Goal: Share content

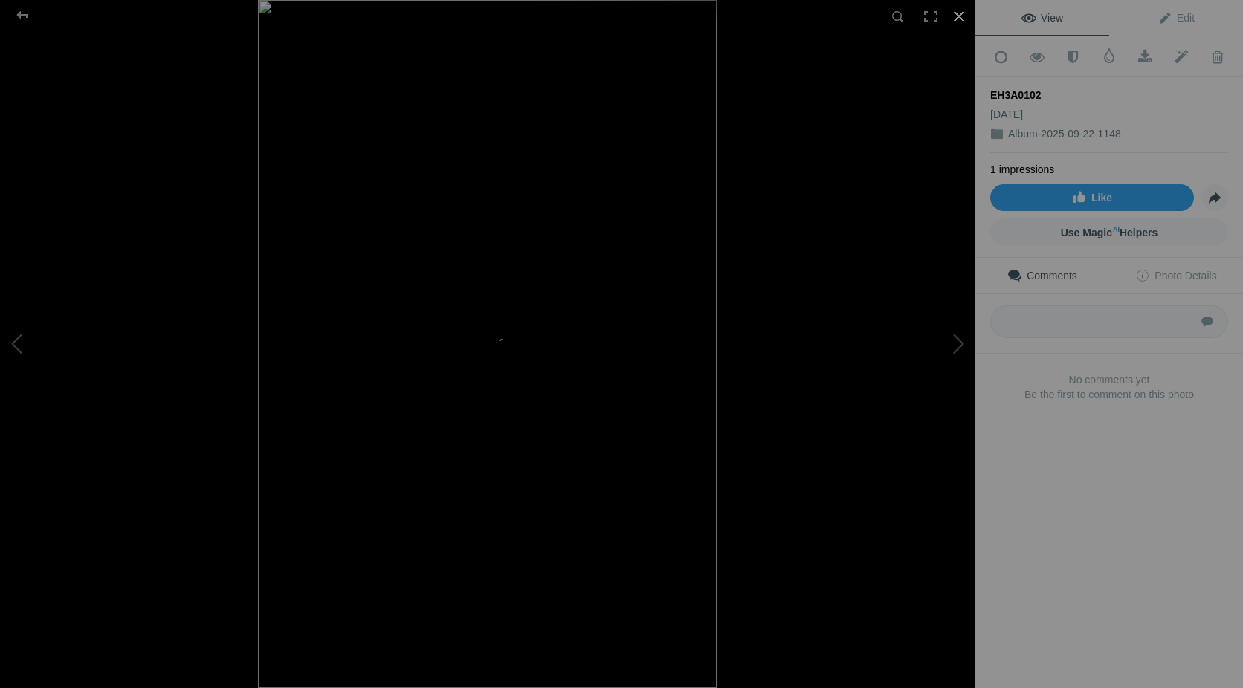
click at [958, 19] on div at bounding box center [959, 16] width 33 height 33
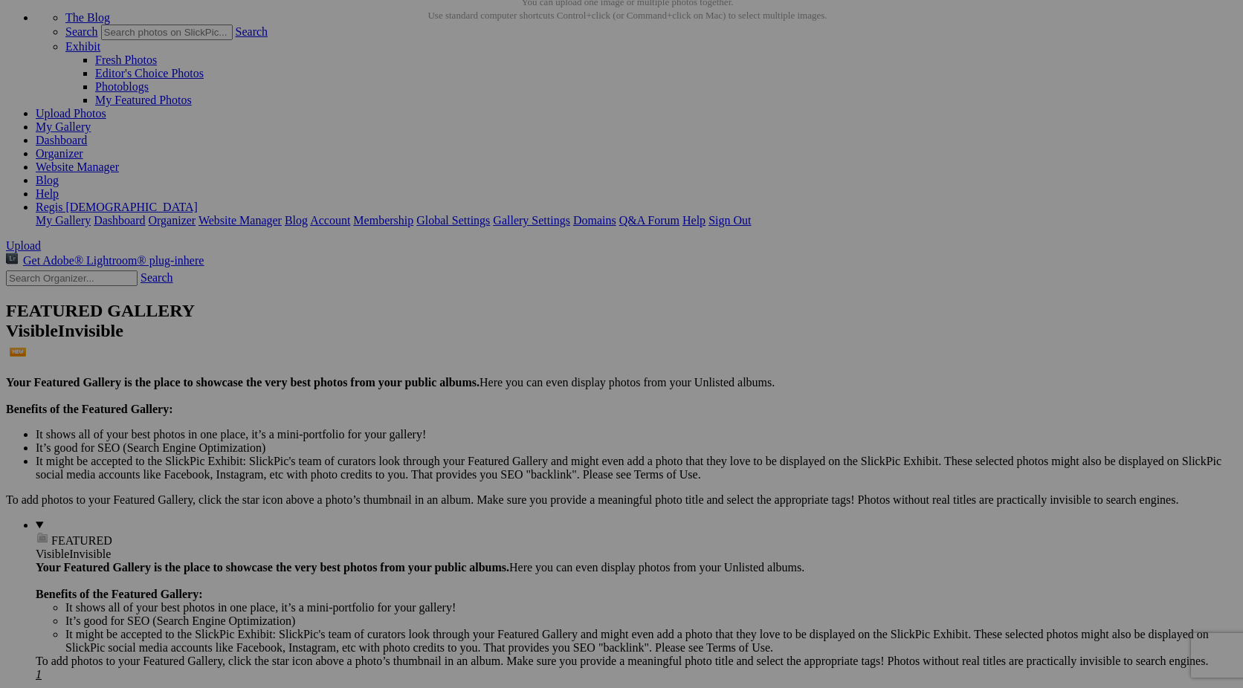
scroll to position [797, 0]
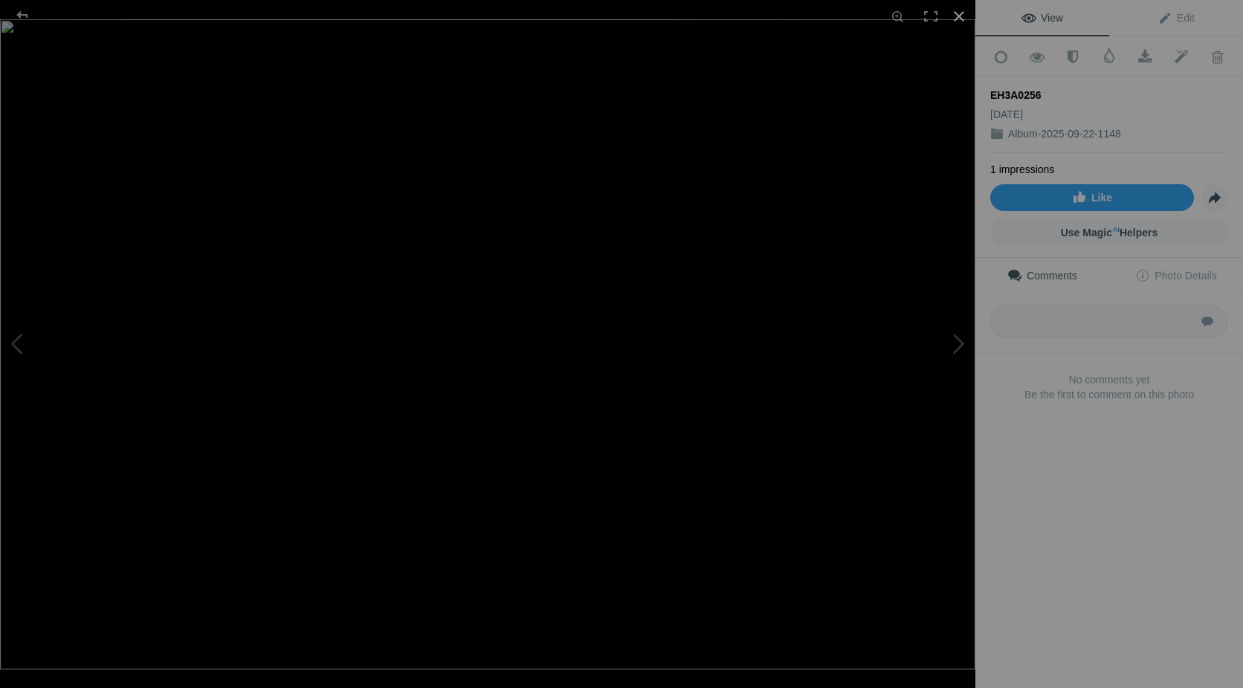
click at [966, 18] on div at bounding box center [959, 16] width 33 height 33
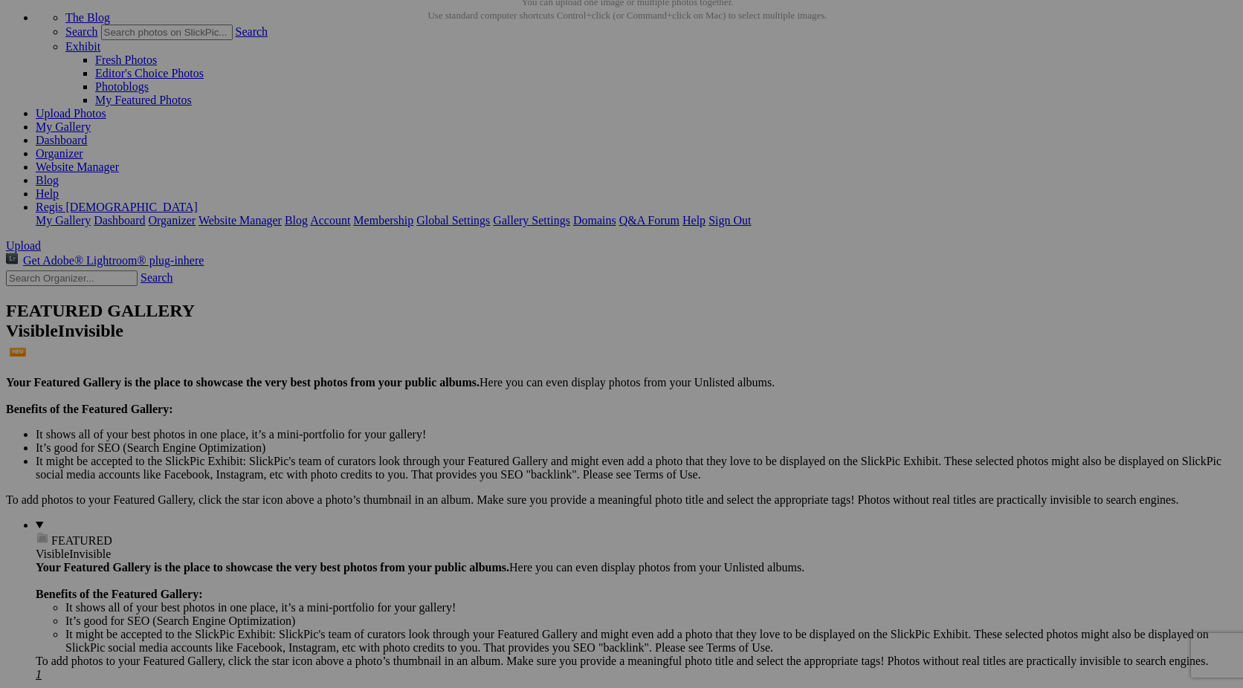
scroll to position [1372, 0]
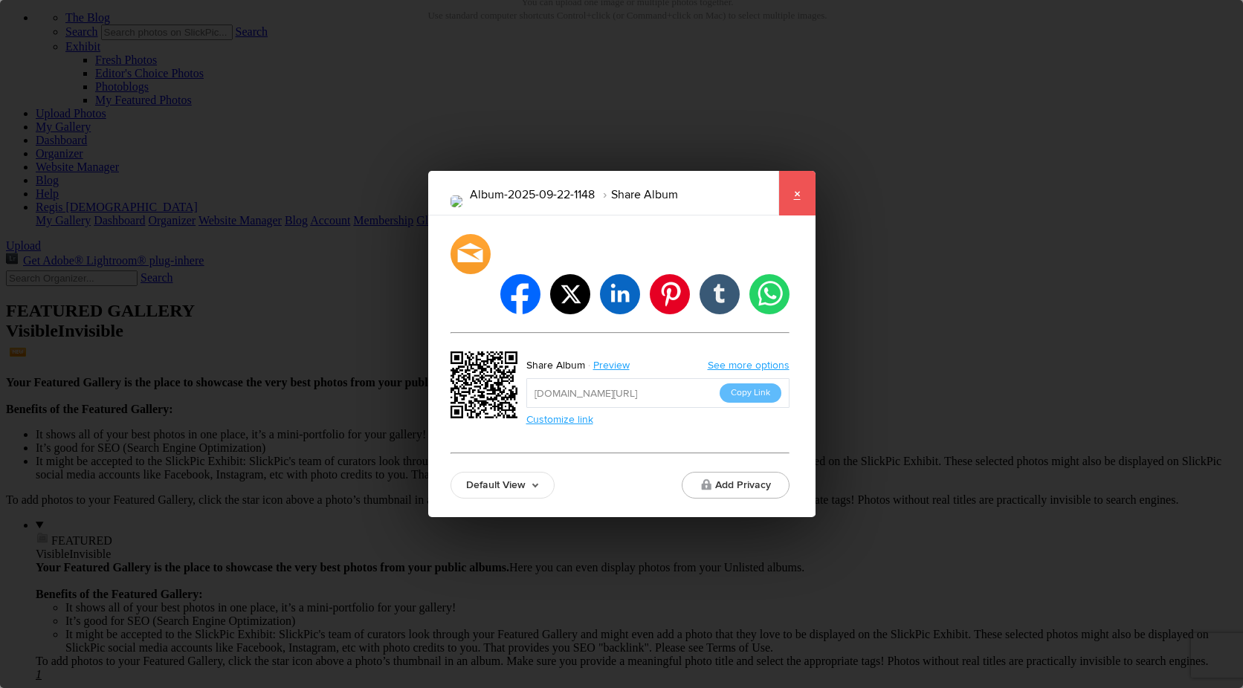
click at [787, 213] on link "×" at bounding box center [796, 193] width 37 height 45
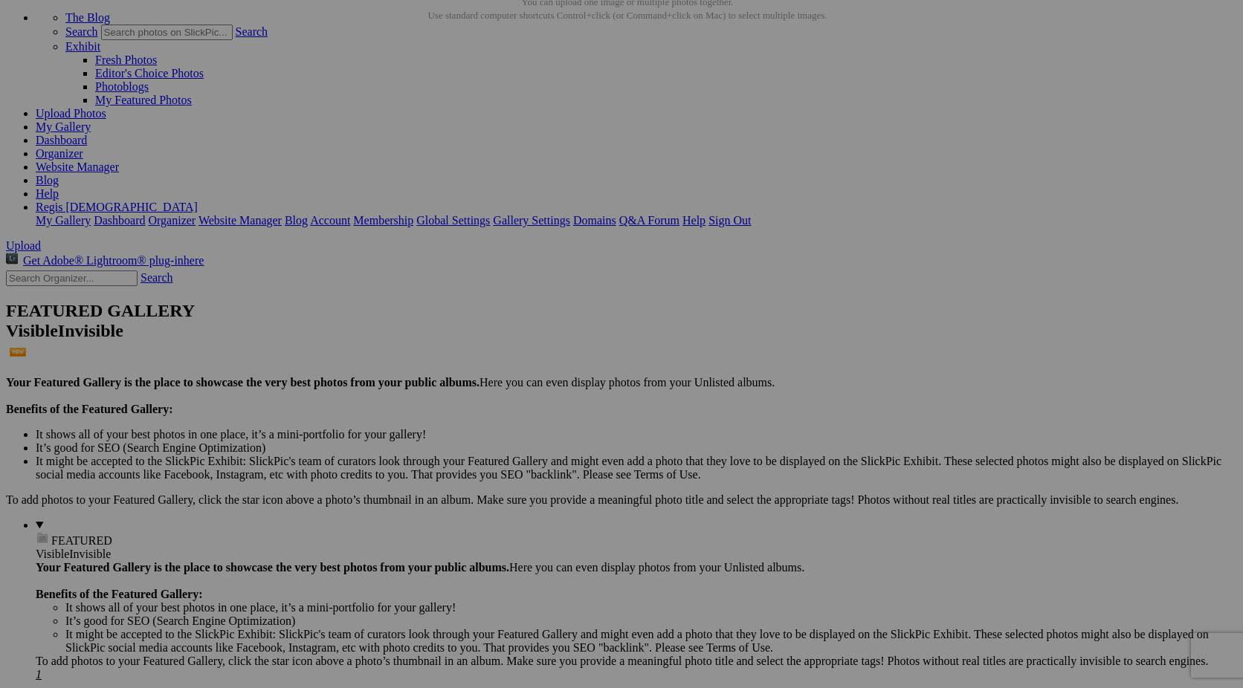
drag, startPoint x: 456, startPoint y: 79, endPoint x: 188, endPoint y: 62, distance: 268.2
type input "Alumni Homecoming BBQ 2025"
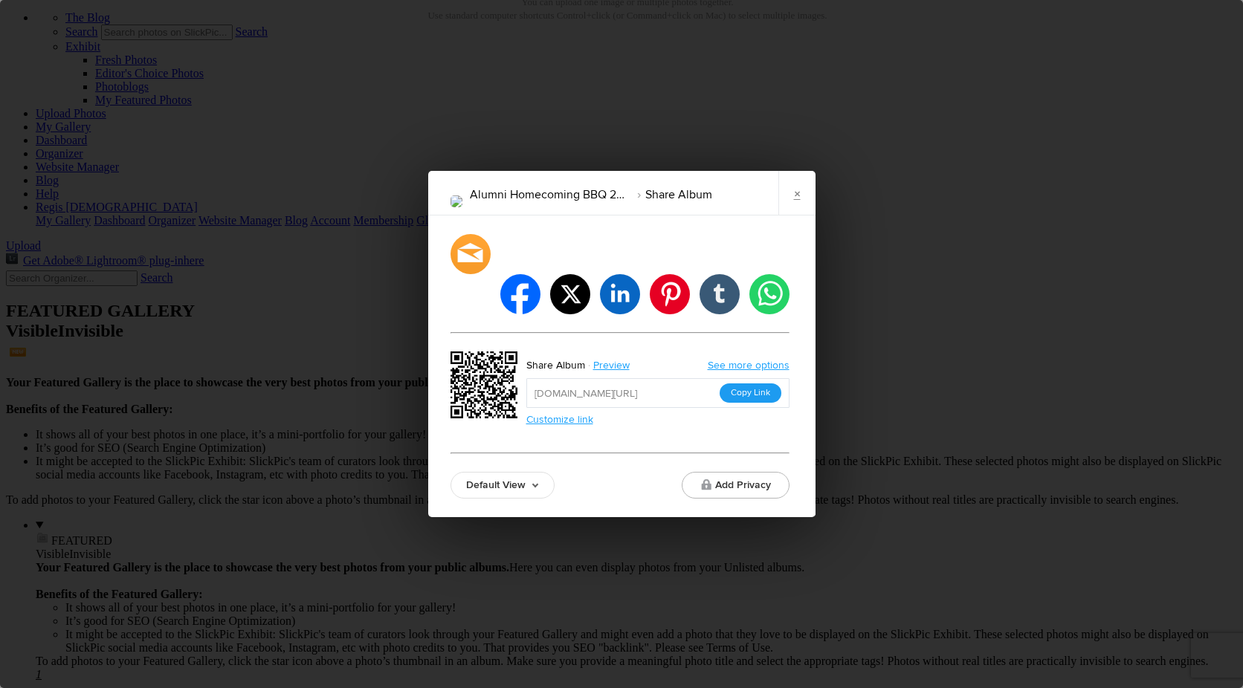
click at [763, 384] on button "Copy Link" at bounding box center [751, 393] width 62 height 19
click at [804, 212] on link "×" at bounding box center [796, 193] width 37 height 45
